Goal: Communication & Community: Answer question/provide support

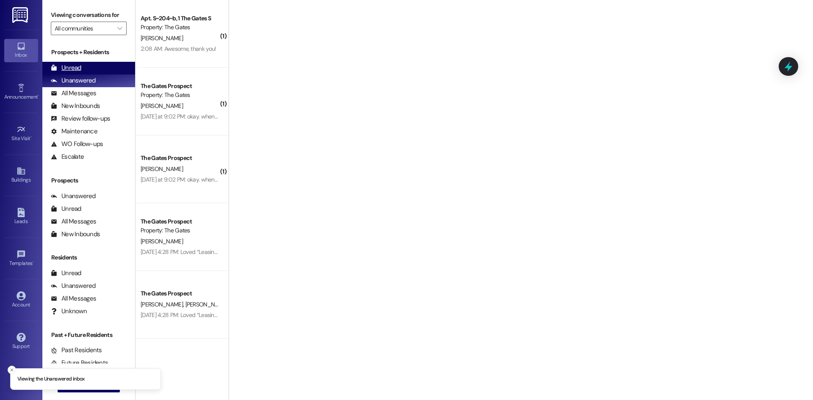
click at [81, 69] on div "Unread (0)" at bounding box center [88, 68] width 93 height 13
